Goal: Task Accomplishment & Management: Use online tool/utility

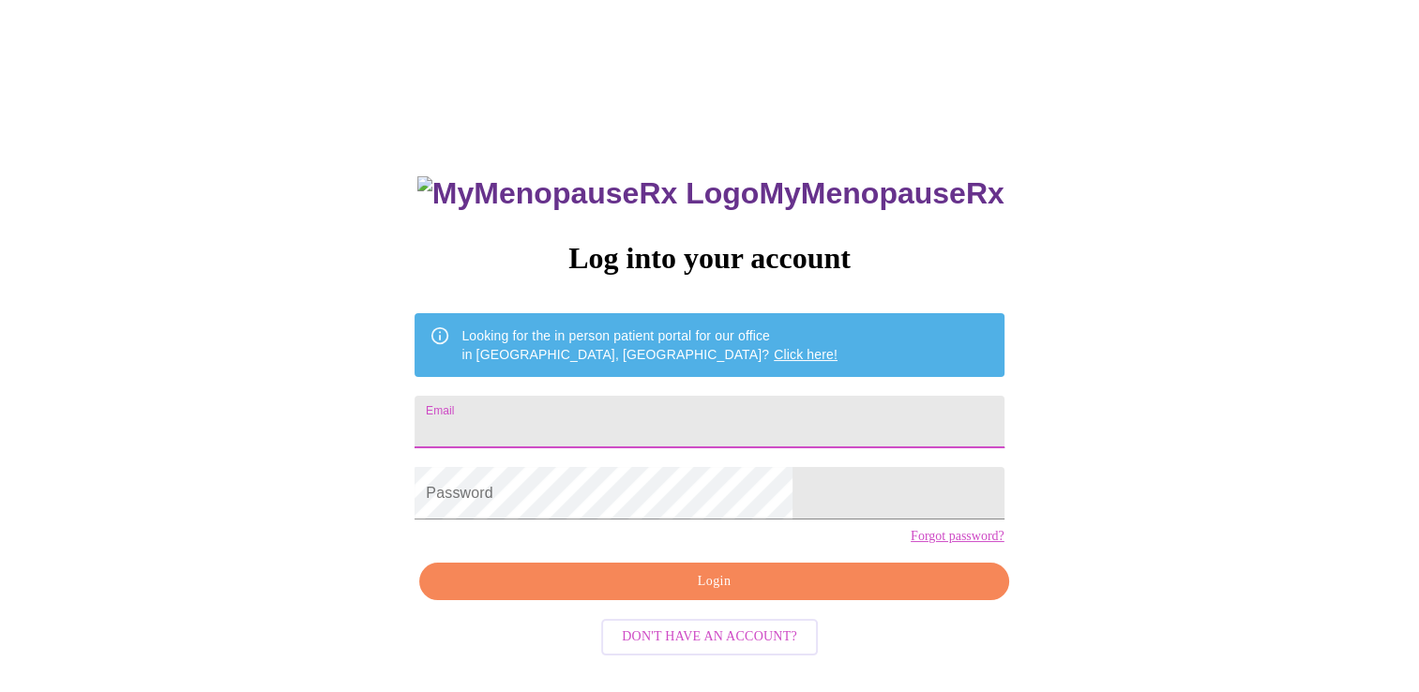
click at [573, 422] on input "Email" at bounding box center [709, 422] width 589 height 53
type input "[EMAIL_ADDRESS][DOMAIN_NAME]"
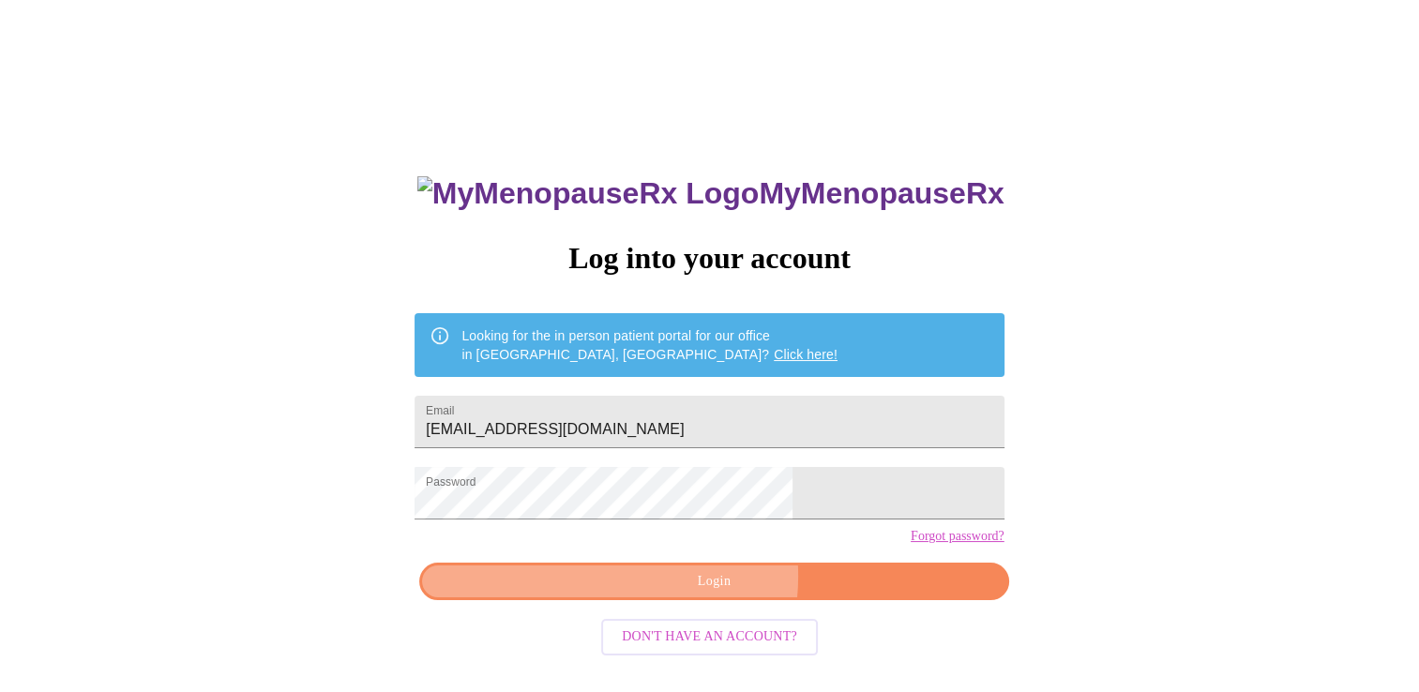
click at [683, 594] on span "Login" at bounding box center [714, 581] width 546 height 23
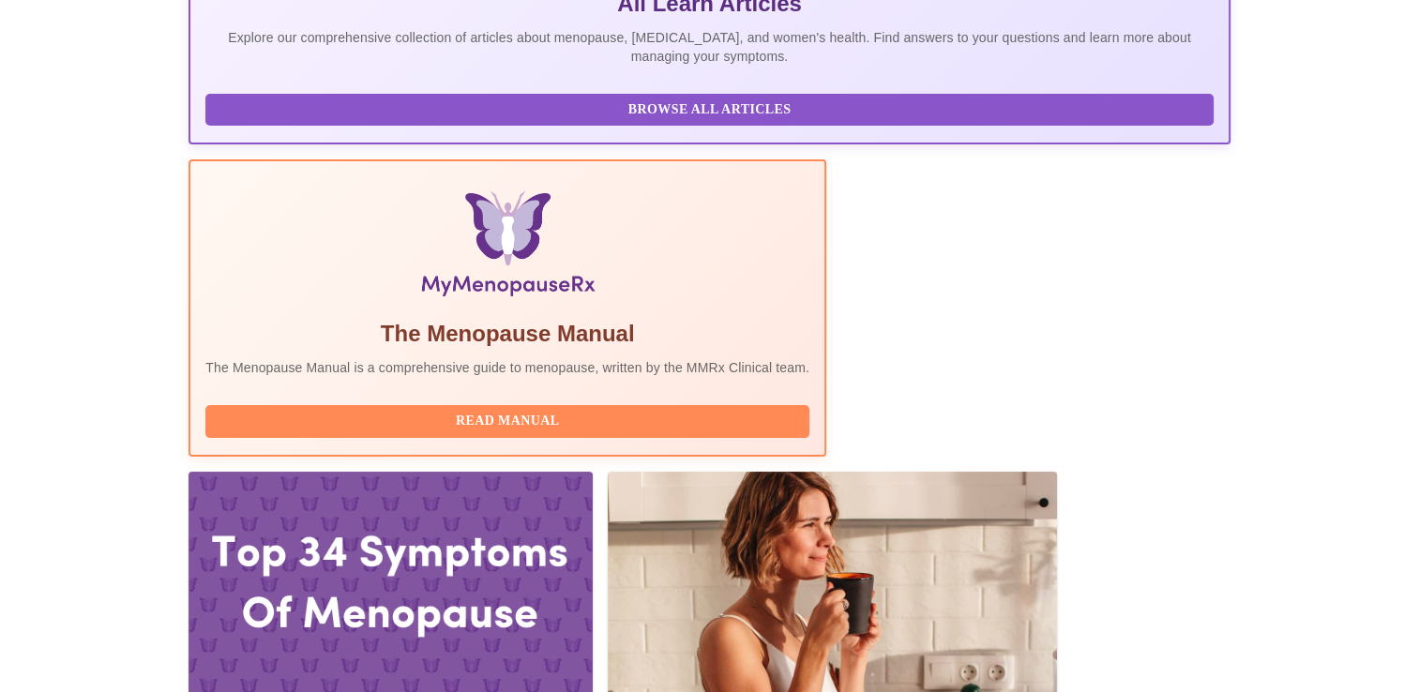
scroll to position [450, 0]
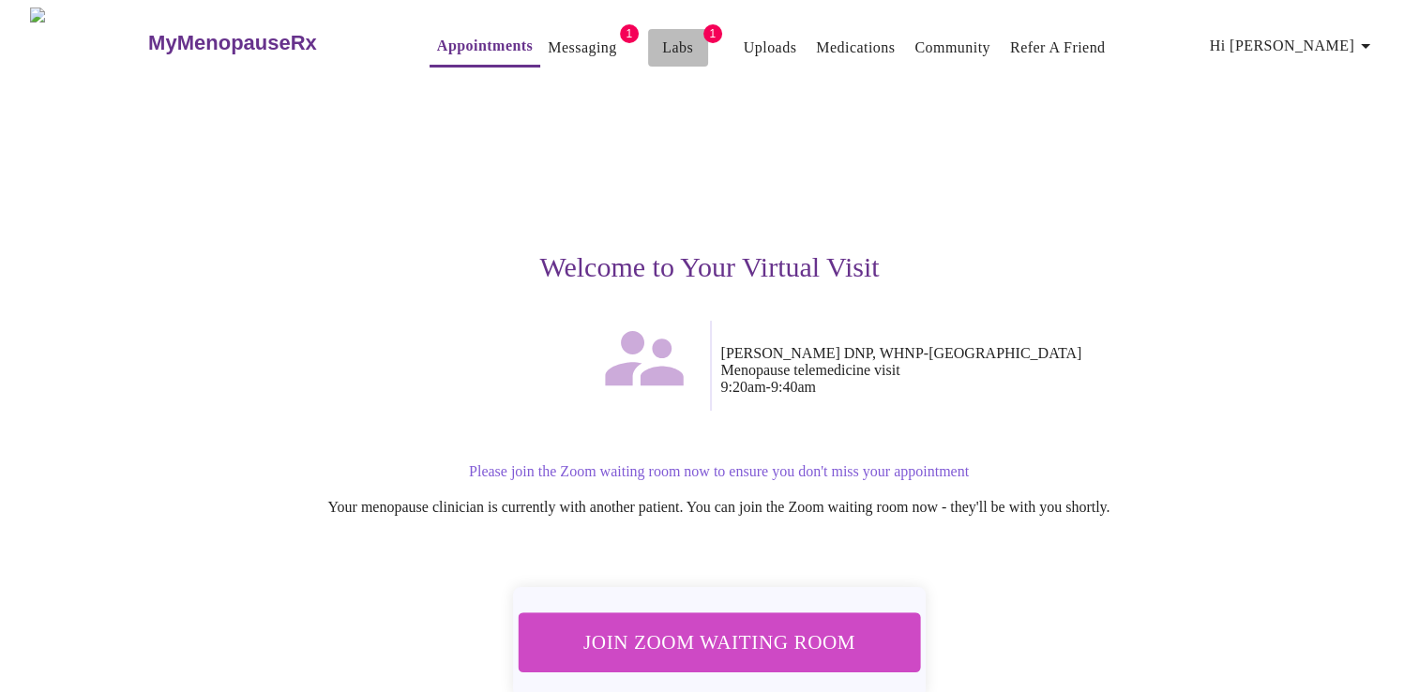
click at [662, 47] on link "Labs" at bounding box center [677, 48] width 31 height 26
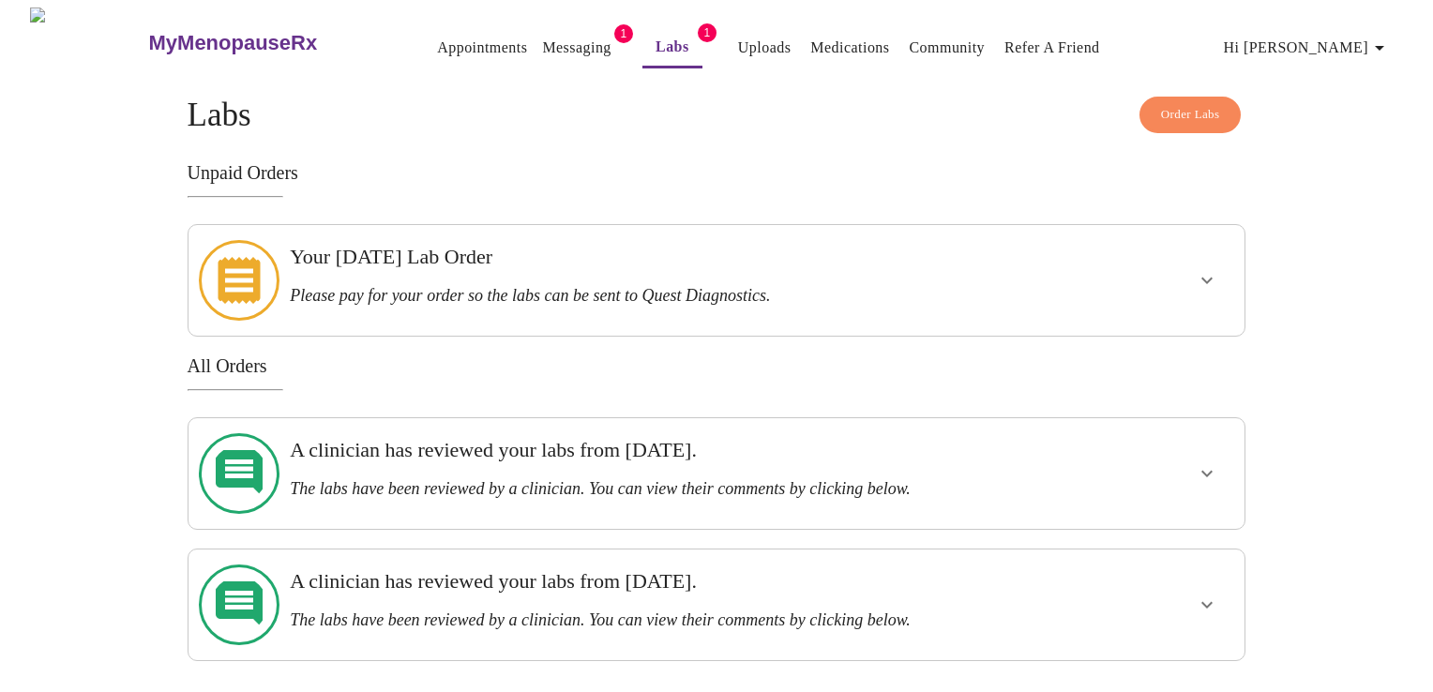
click at [958, 299] on div "Your [DATE] Lab Order Please pay for your order so the labs can be sent to Ques…" at bounding box center [665, 281] width 766 height 96
click at [1199, 279] on icon "show more" at bounding box center [1207, 280] width 23 height 23
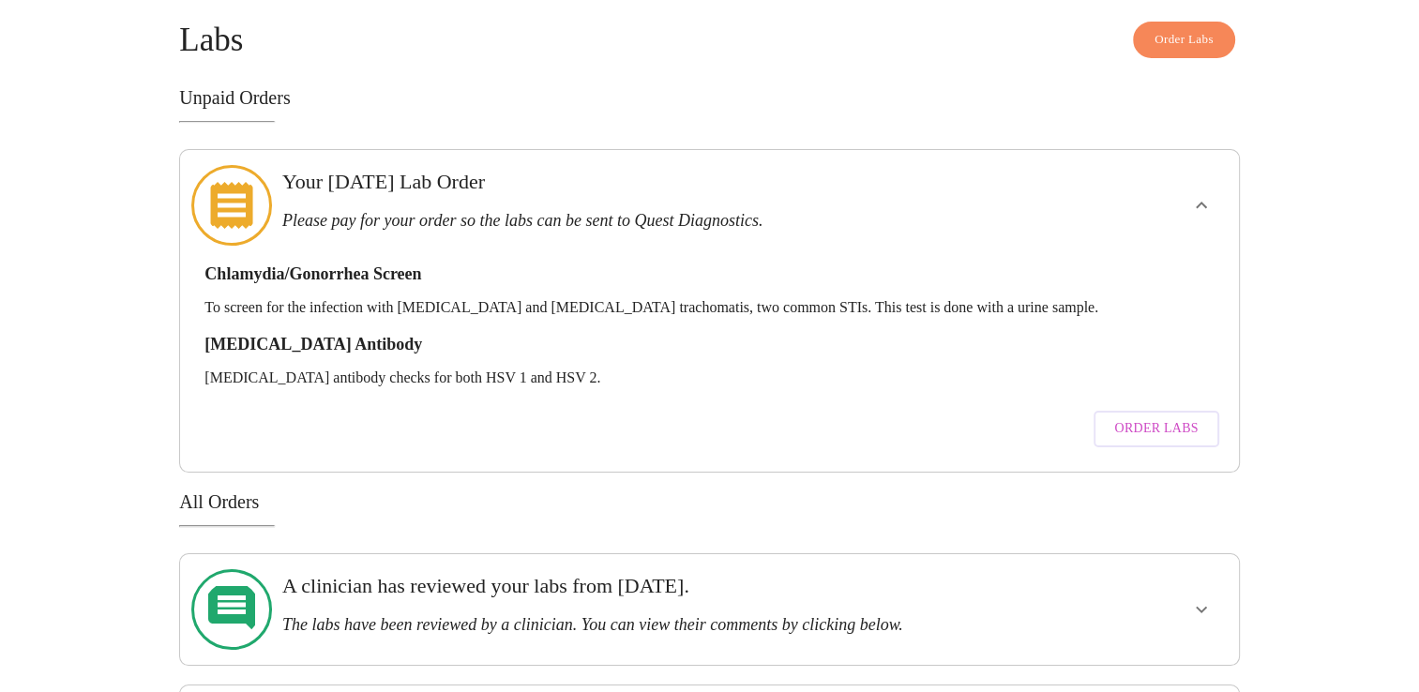
scroll to position [149, 0]
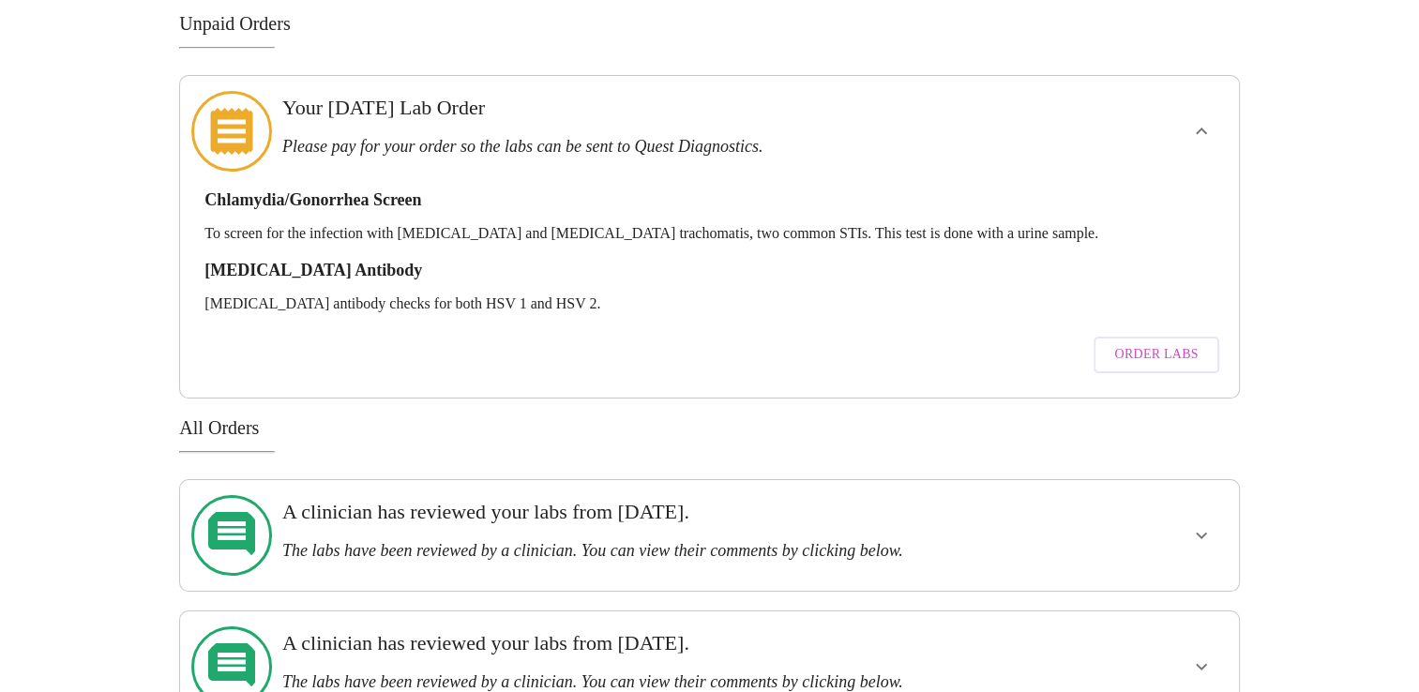
click at [230, 134] on icon at bounding box center [231, 131] width 81 height 81
click at [1165, 343] on span "Order Labs" at bounding box center [1155, 354] width 83 height 23
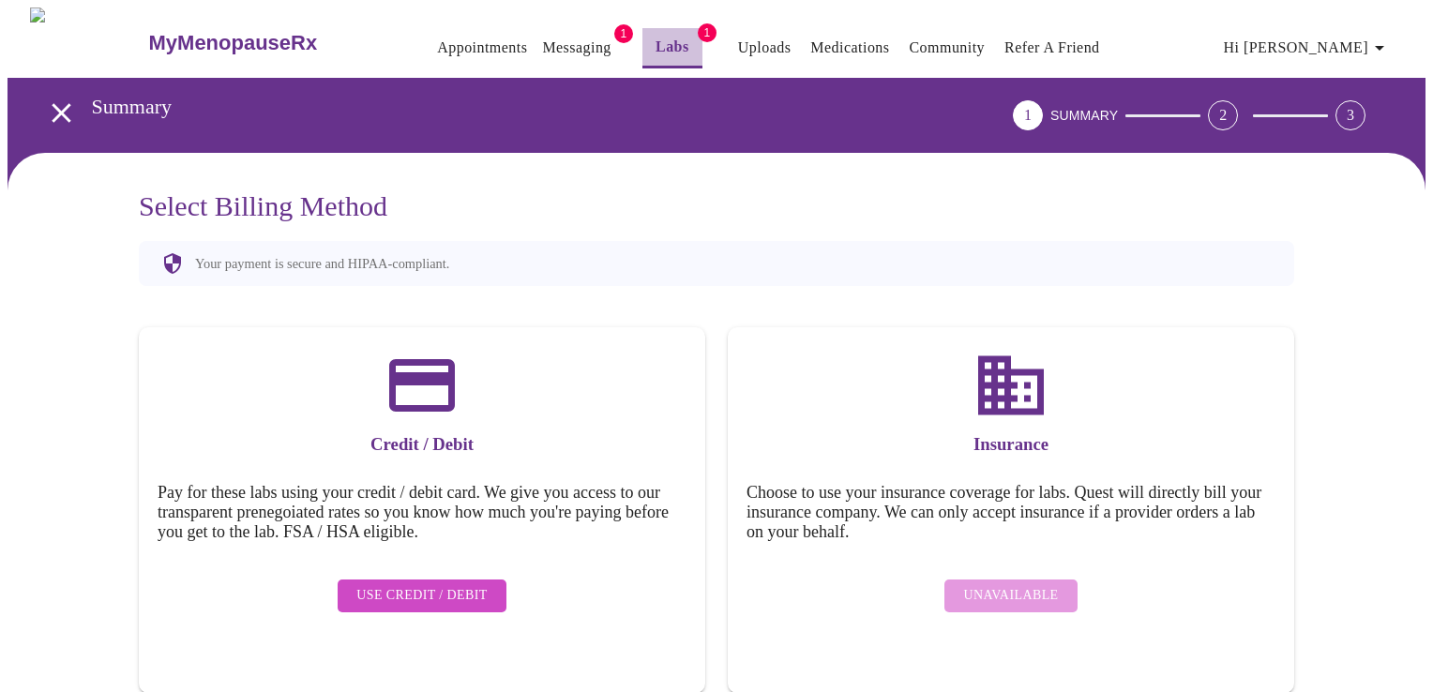
click at [642, 54] on button "Labs" at bounding box center [672, 48] width 60 height 40
click at [437, 40] on link "Appointments" at bounding box center [482, 48] width 90 height 26
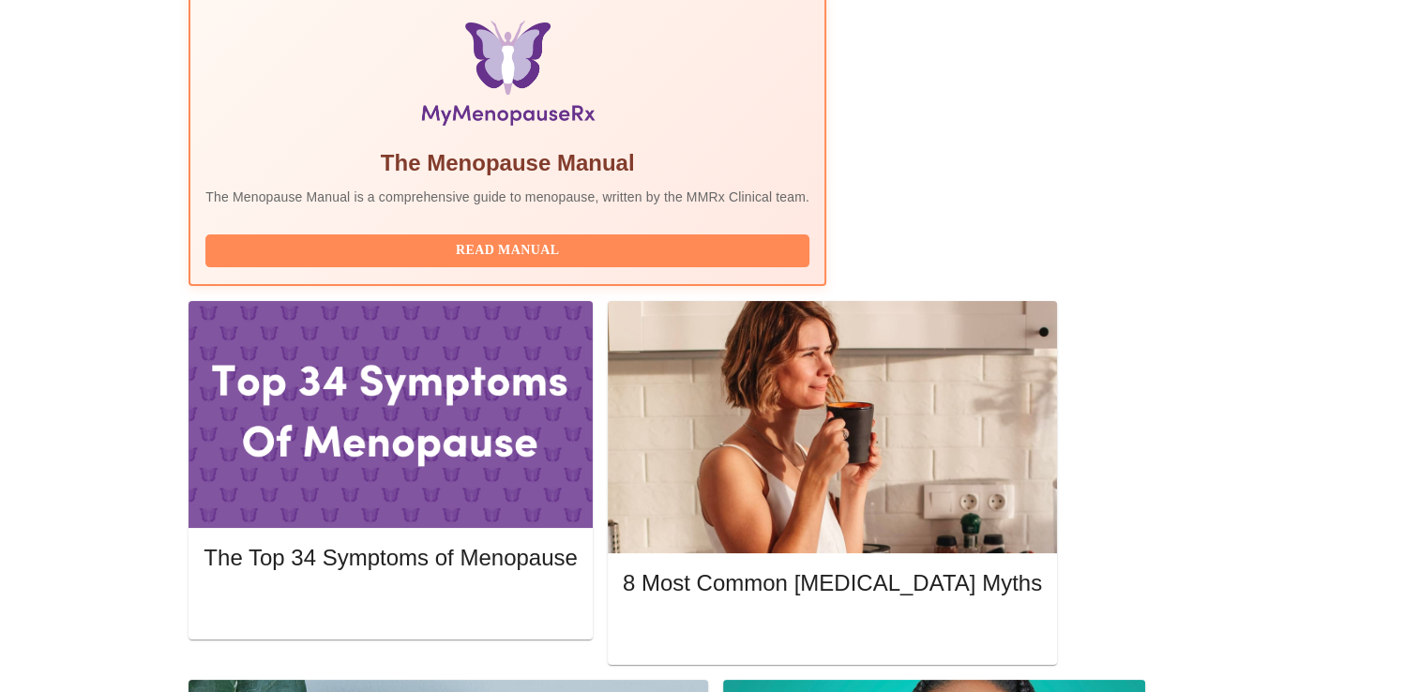
scroll to position [612, 0]
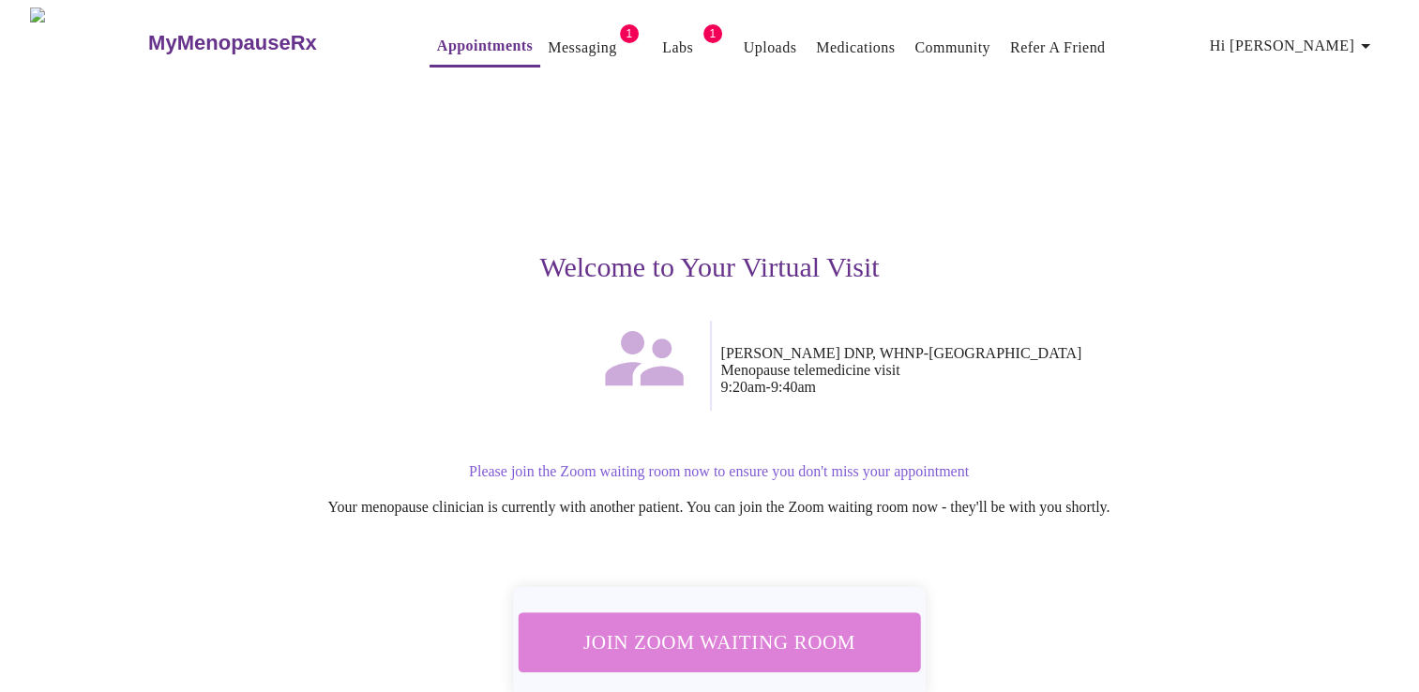
click at [822, 626] on span "Join Zoom Waiting Room" at bounding box center [718, 642] width 353 height 35
